Goal: Task Accomplishment & Management: Manage account settings

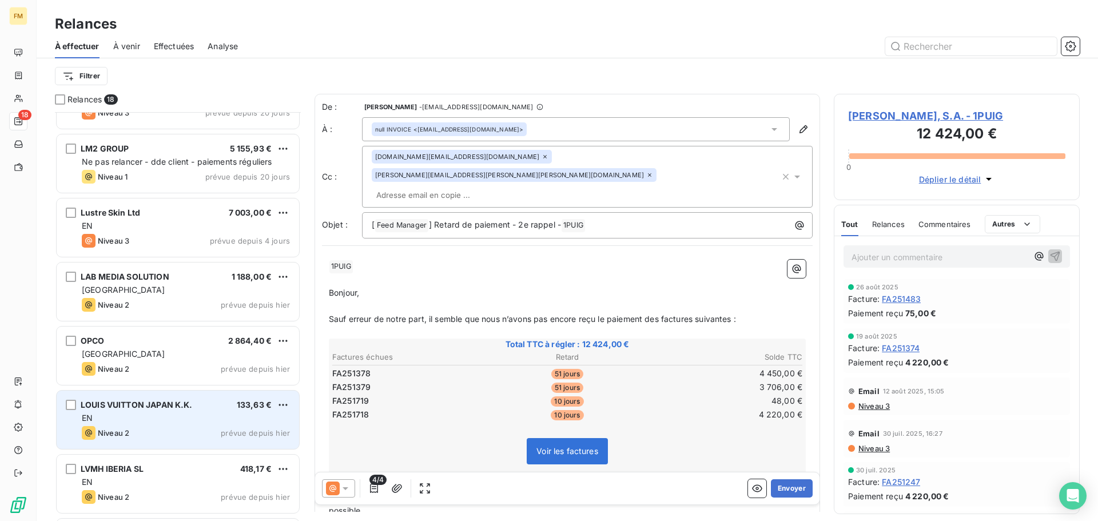
scroll to position [515, 0]
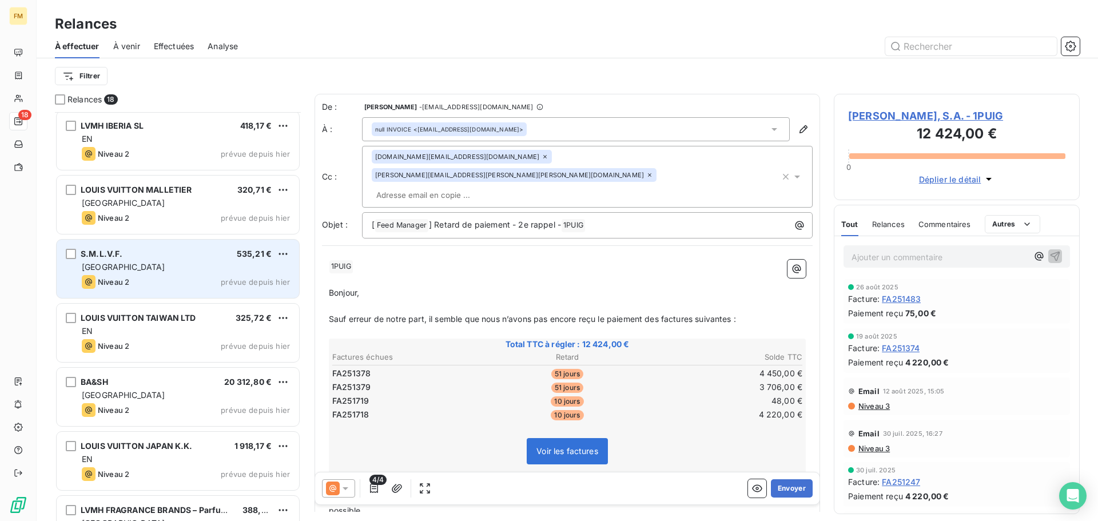
click at [122, 277] on div "Niveau 2" at bounding box center [105, 282] width 47 height 14
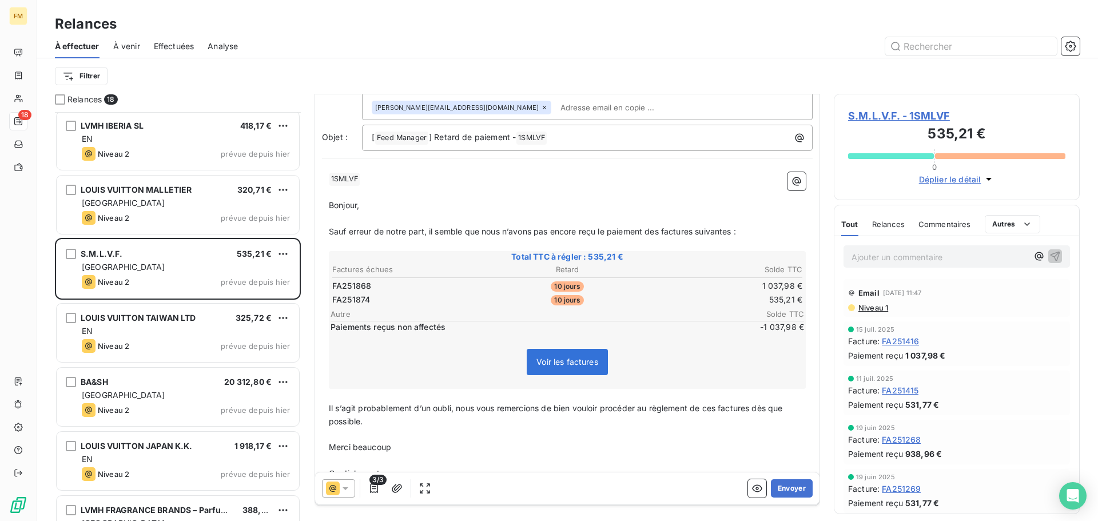
scroll to position [111, 0]
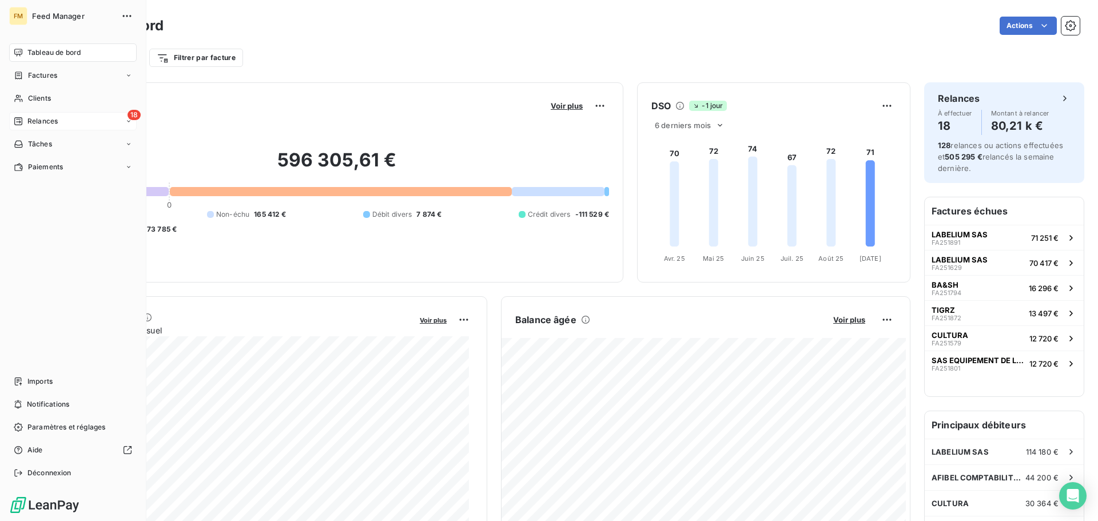
click at [29, 123] on span "Relances" at bounding box center [42, 121] width 30 height 10
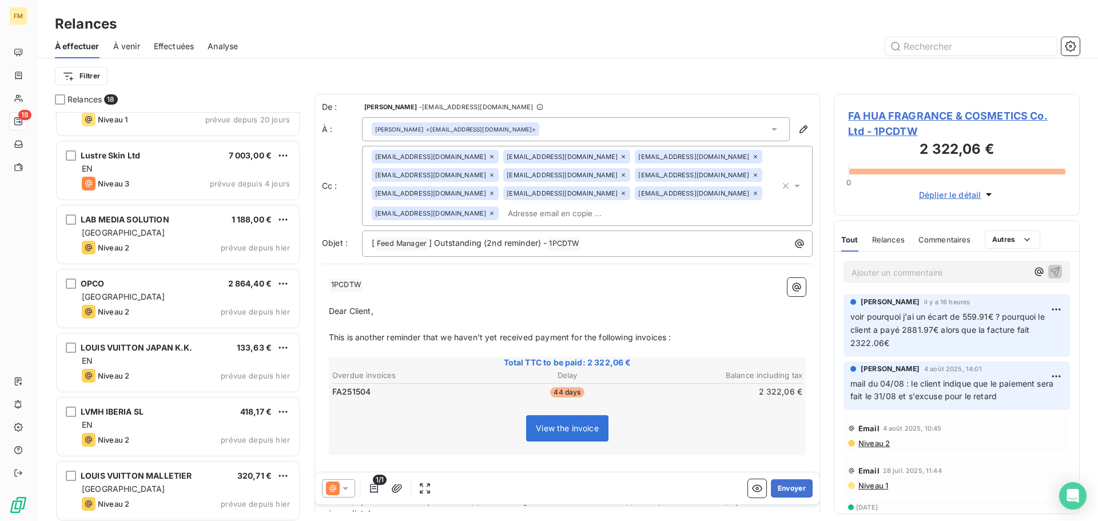
scroll to position [458, 0]
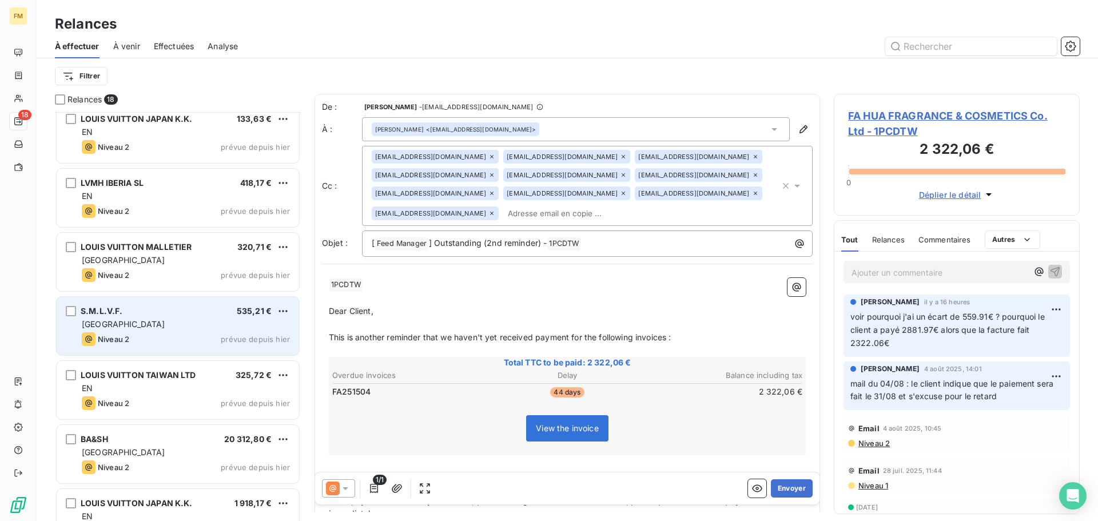
click at [133, 326] on div "[GEOGRAPHIC_DATA]" at bounding box center [186, 323] width 208 height 11
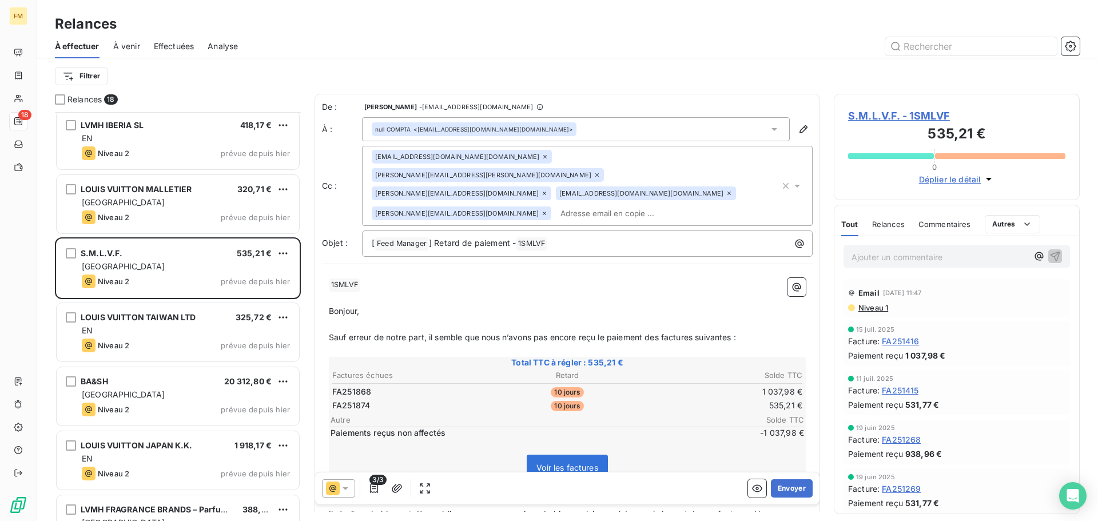
scroll to position [230, 0]
